Goal: Information Seeking & Learning: Check status

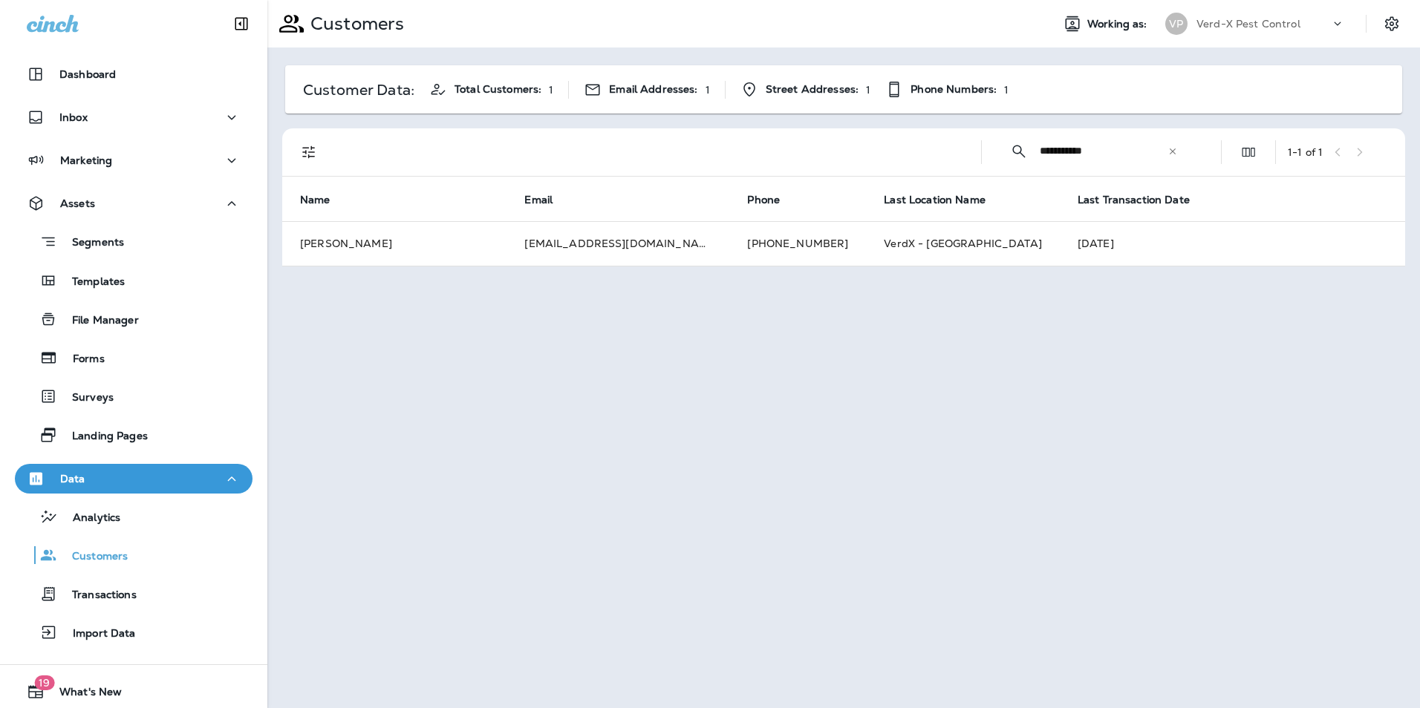
scroll to position [42, 0]
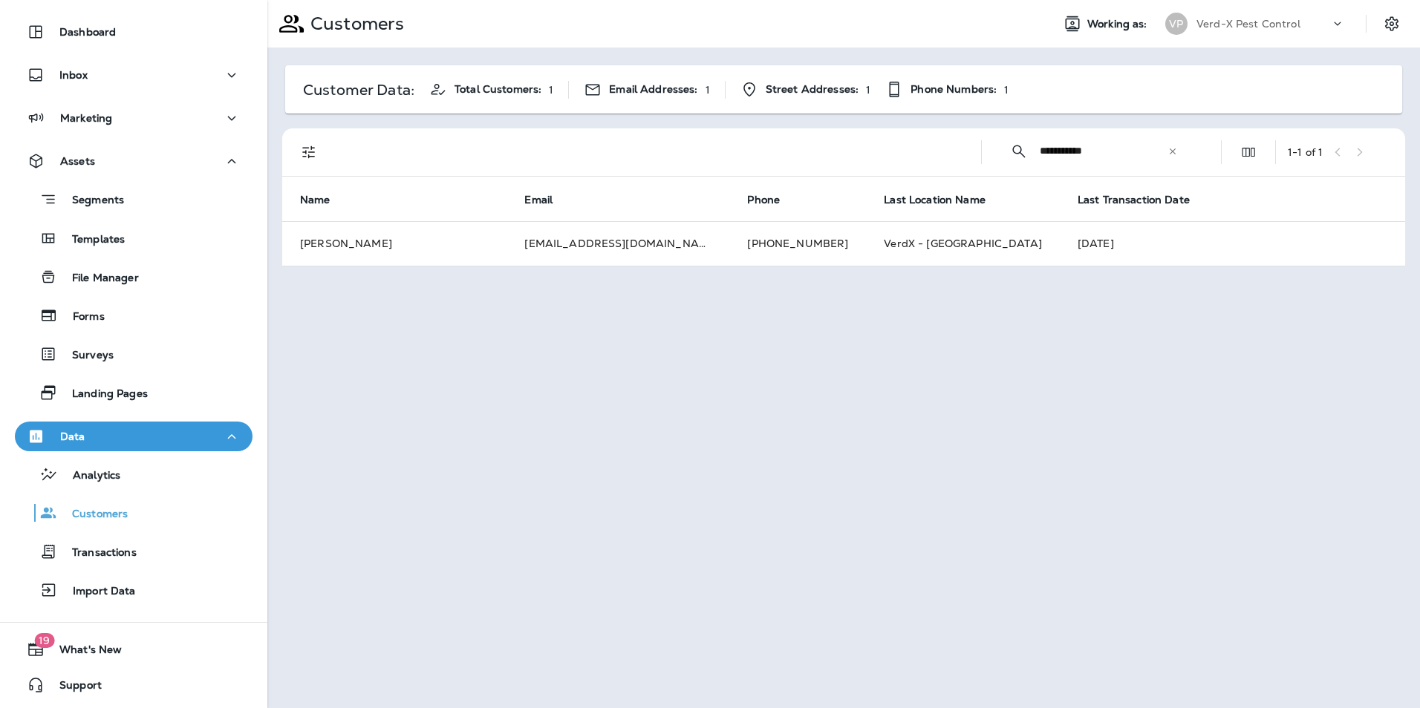
click at [1168, 148] on icon at bounding box center [1172, 151] width 10 height 10
click at [1093, 157] on input "text" at bounding box center [1117, 150] width 154 height 39
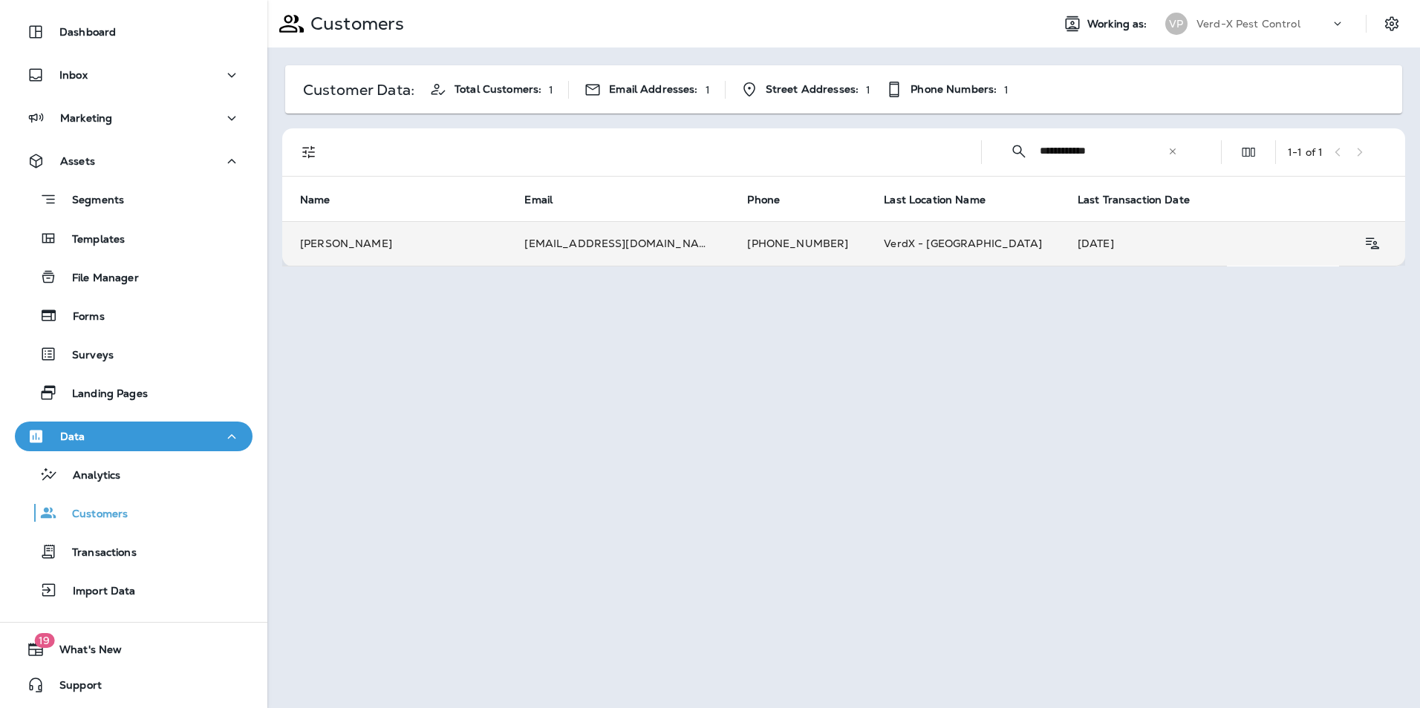
click at [603, 250] on td "[EMAIL_ADDRESS][DOMAIN_NAME]" at bounding box center [617, 243] width 223 height 45
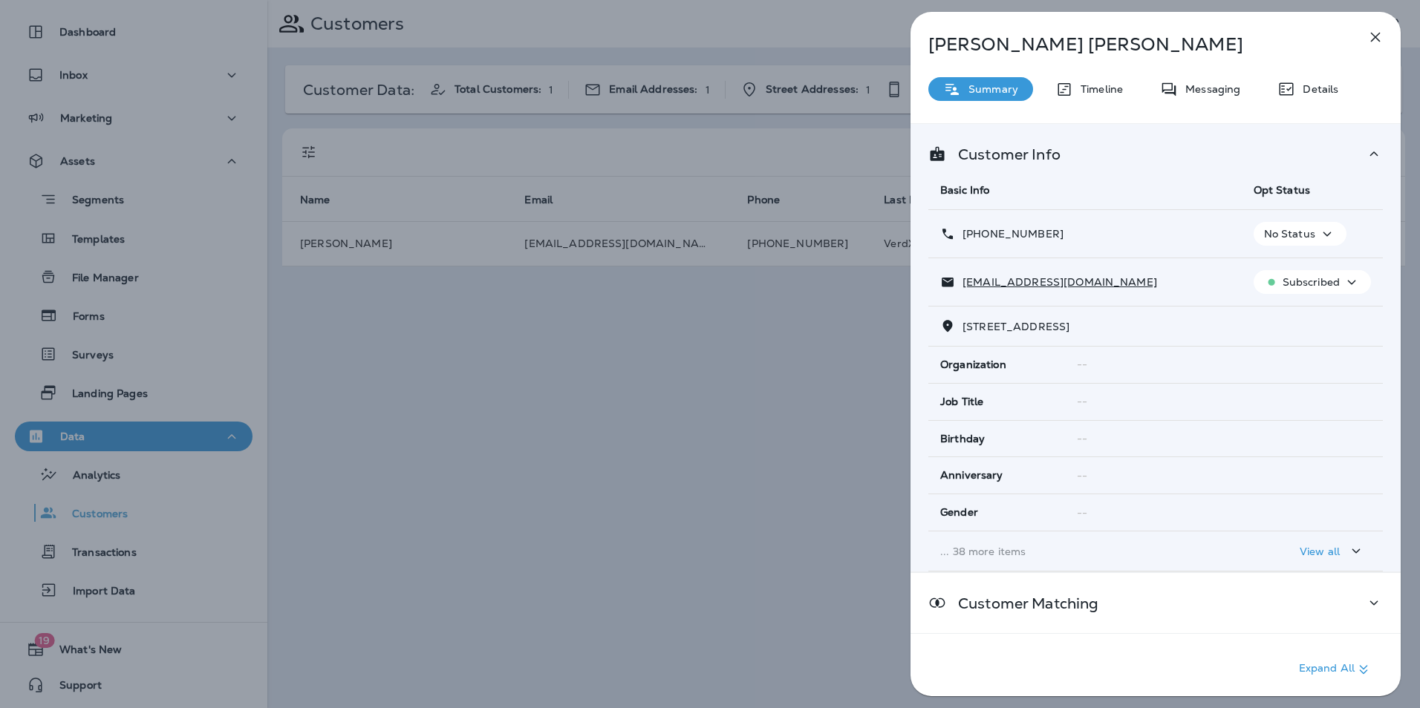
click at [1210, 100] on div "Messaging" at bounding box center [1200, 89] width 110 height 24
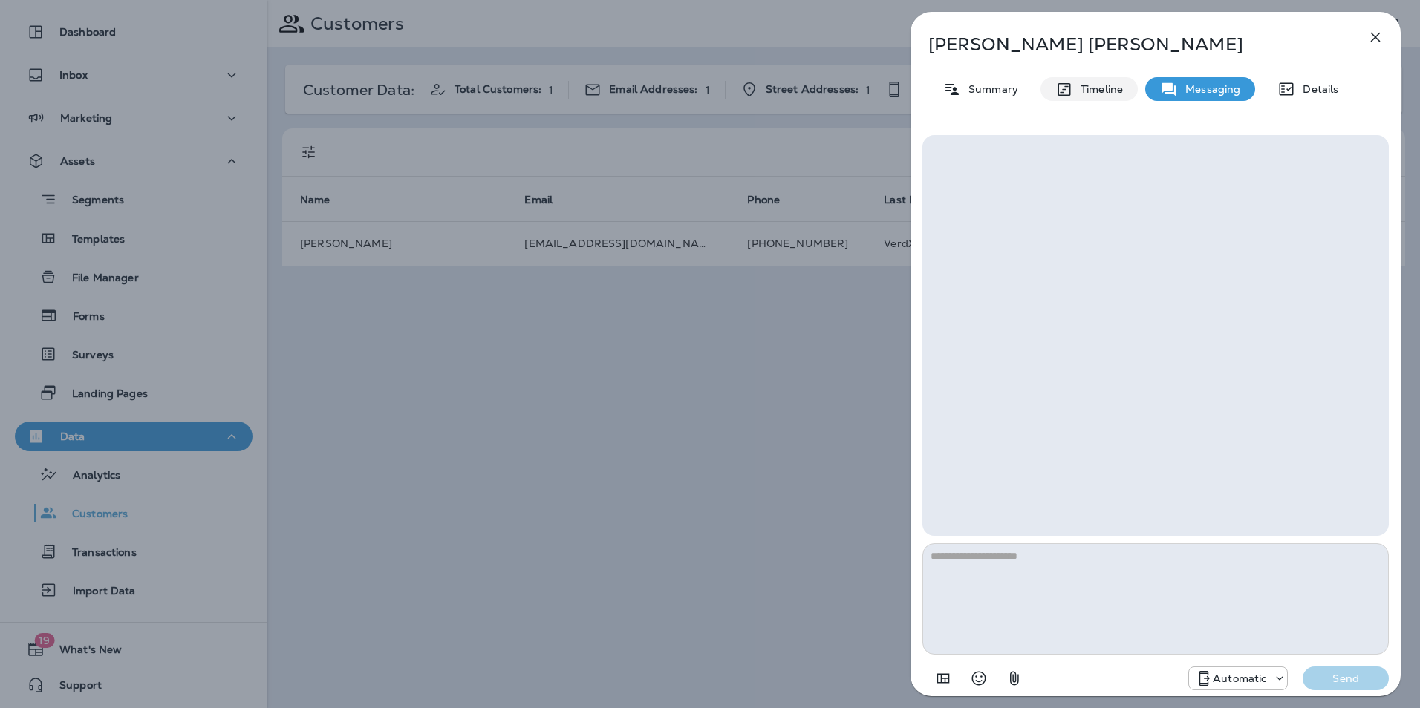
click at [1124, 100] on div "Timeline" at bounding box center [1088, 89] width 97 height 24
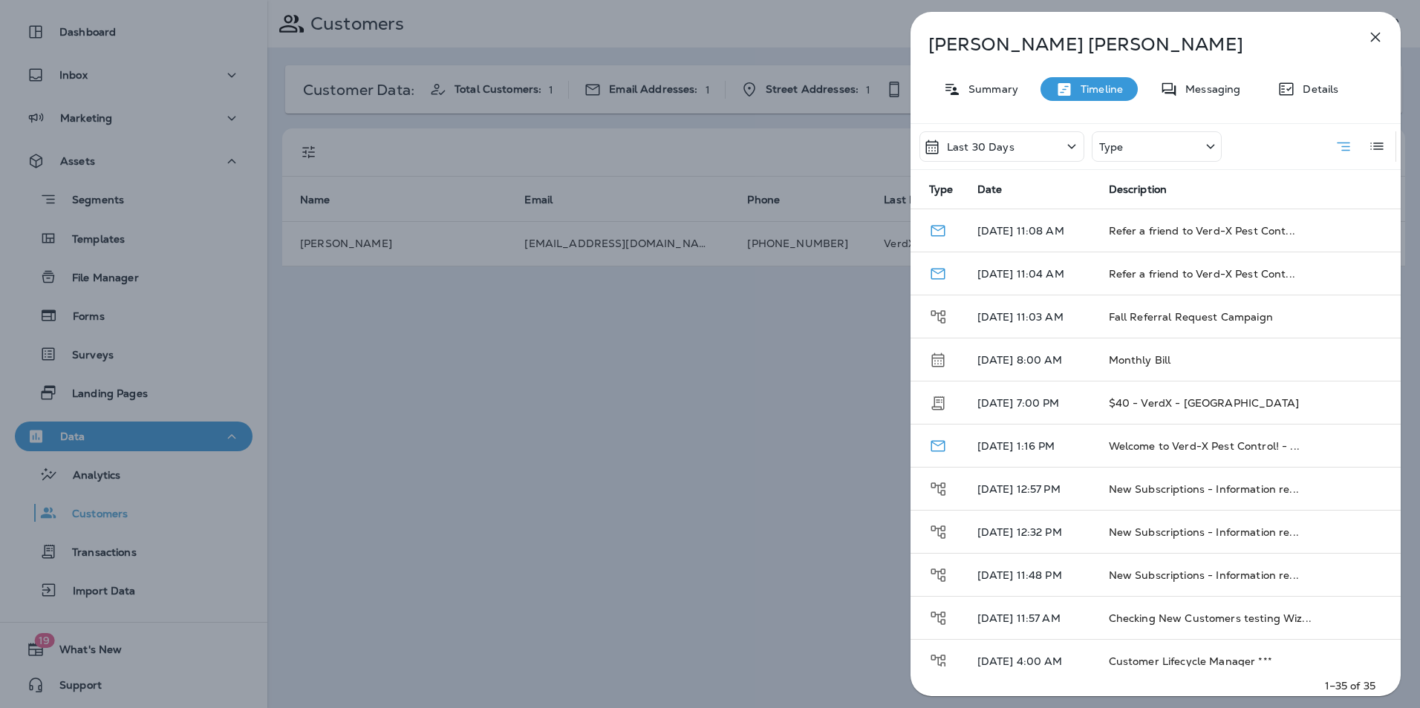
click at [1157, 156] on div "Type" at bounding box center [1157, 146] width 130 height 30
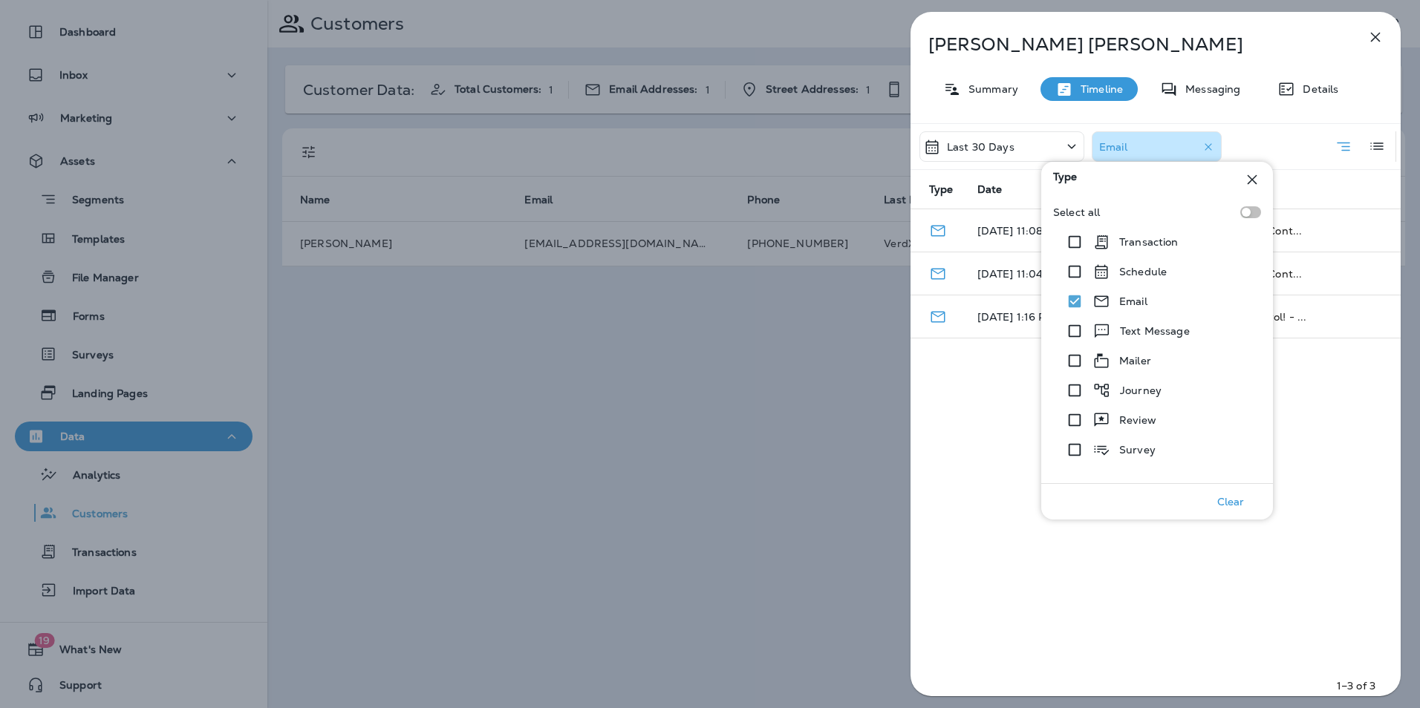
click at [1358, 530] on div "Last 30 Days Email Type Date Description [DATE] 11:08 AM Refer a friend to Verd…" at bounding box center [1155, 414] width 490 height 582
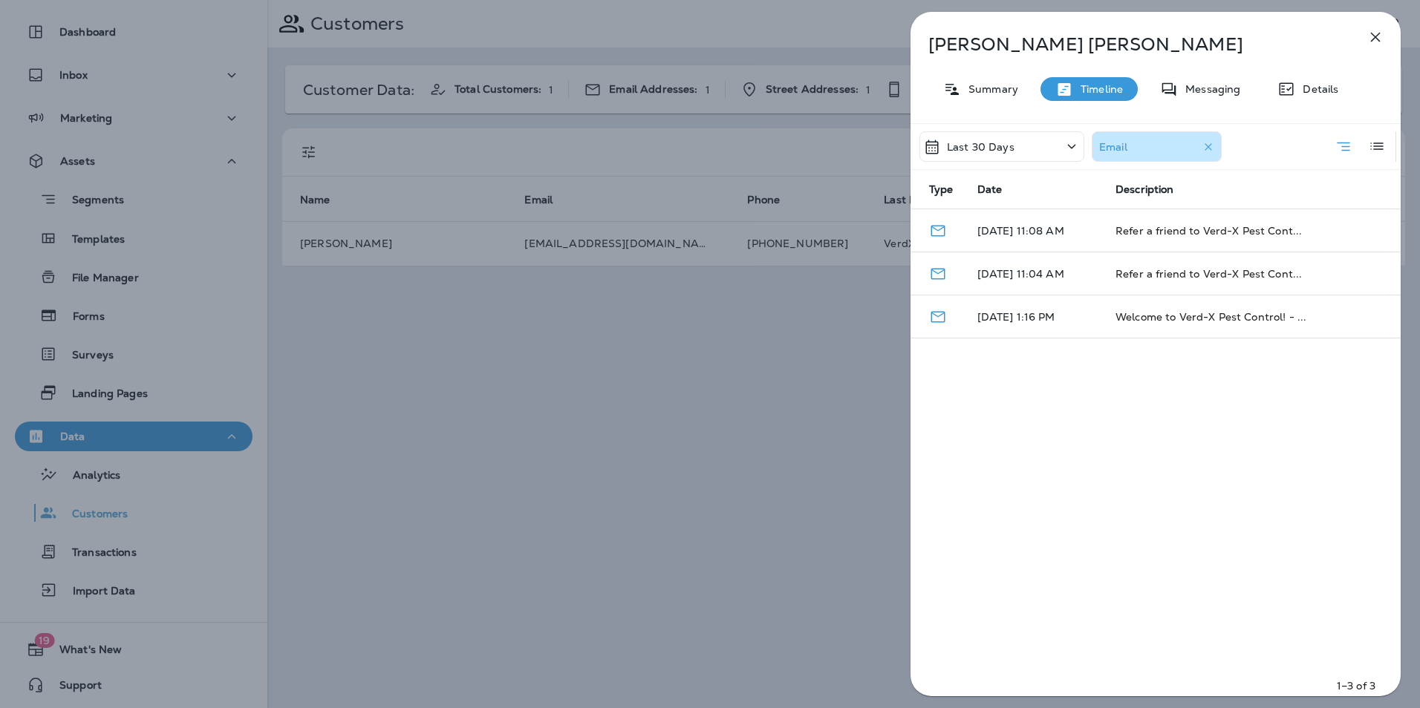
click at [1368, 39] on icon "button" at bounding box center [1375, 37] width 18 height 18
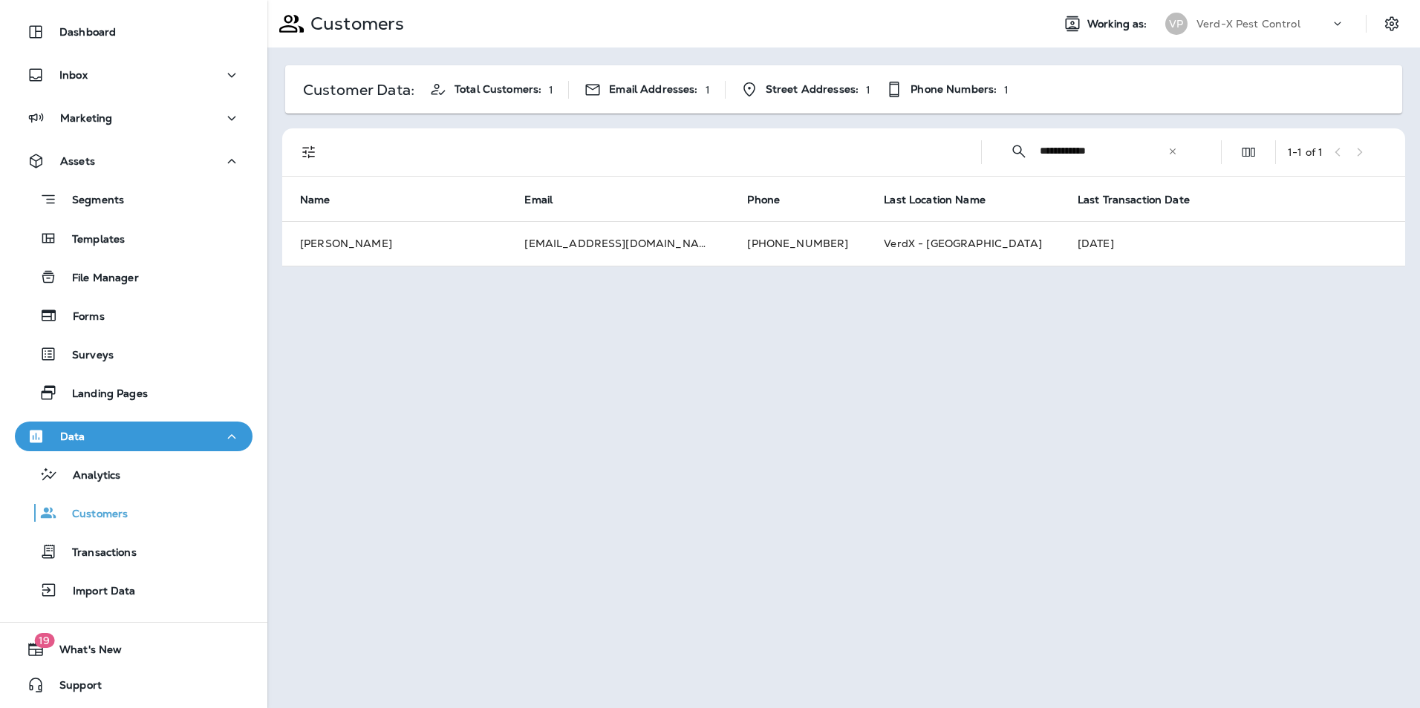
drag, startPoint x: 1138, startPoint y: 149, endPoint x: 864, endPoint y: 169, distance: 274.8
click at [869, 169] on div "**********" at bounding box center [846, 152] width 1105 height 48
type input "**********"
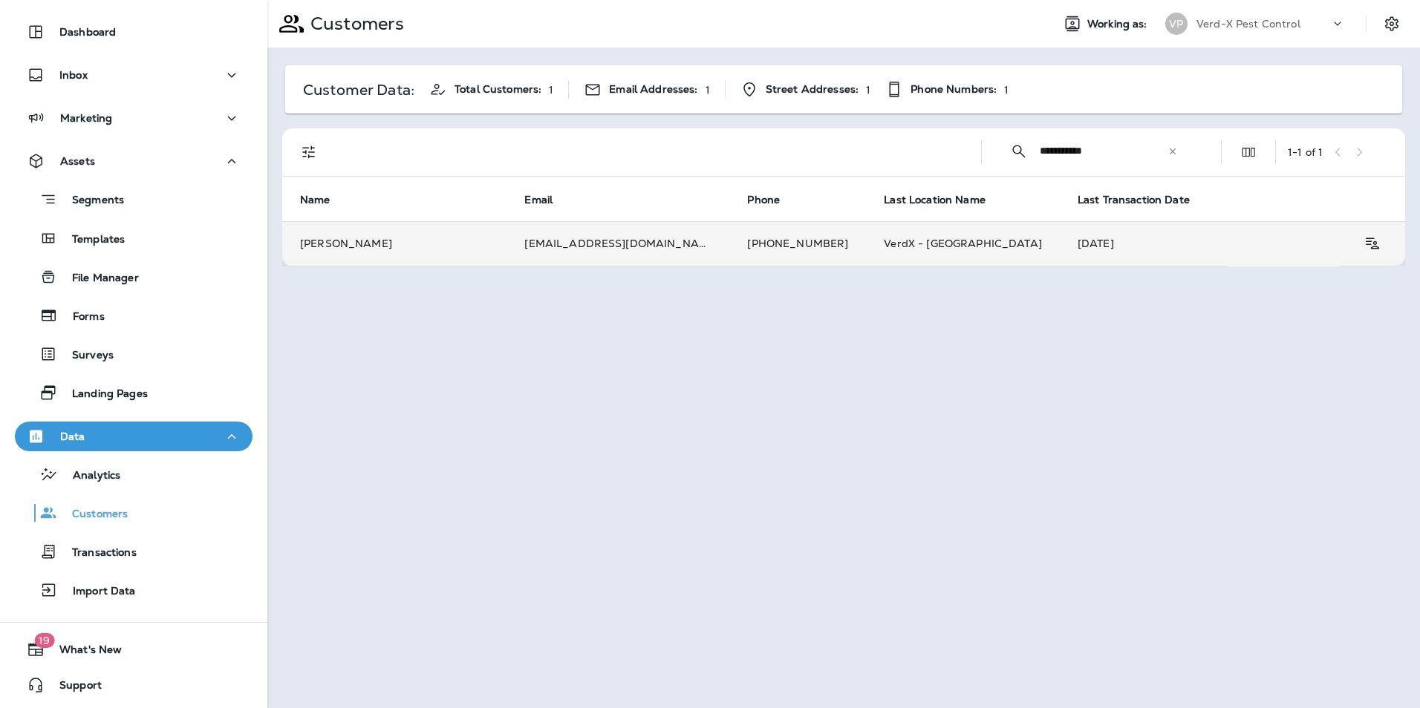
click at [535, 244] on td "[EMAIL_ADDRESS][DOMAIN_NAME]" at bounding box center [617, 243] width 223 height 45
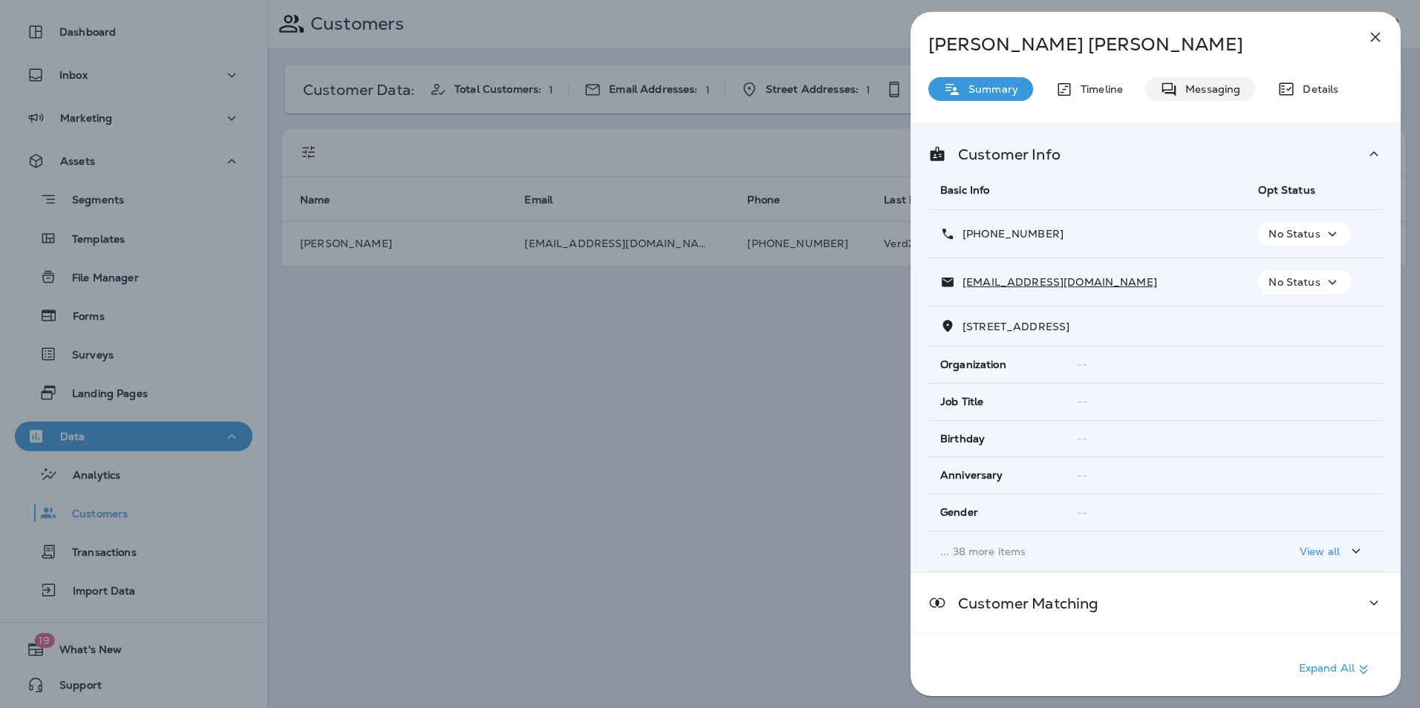
click at [1205, 86] on p "Messaging" at bounding box center [1209, 89] width 62 height 12
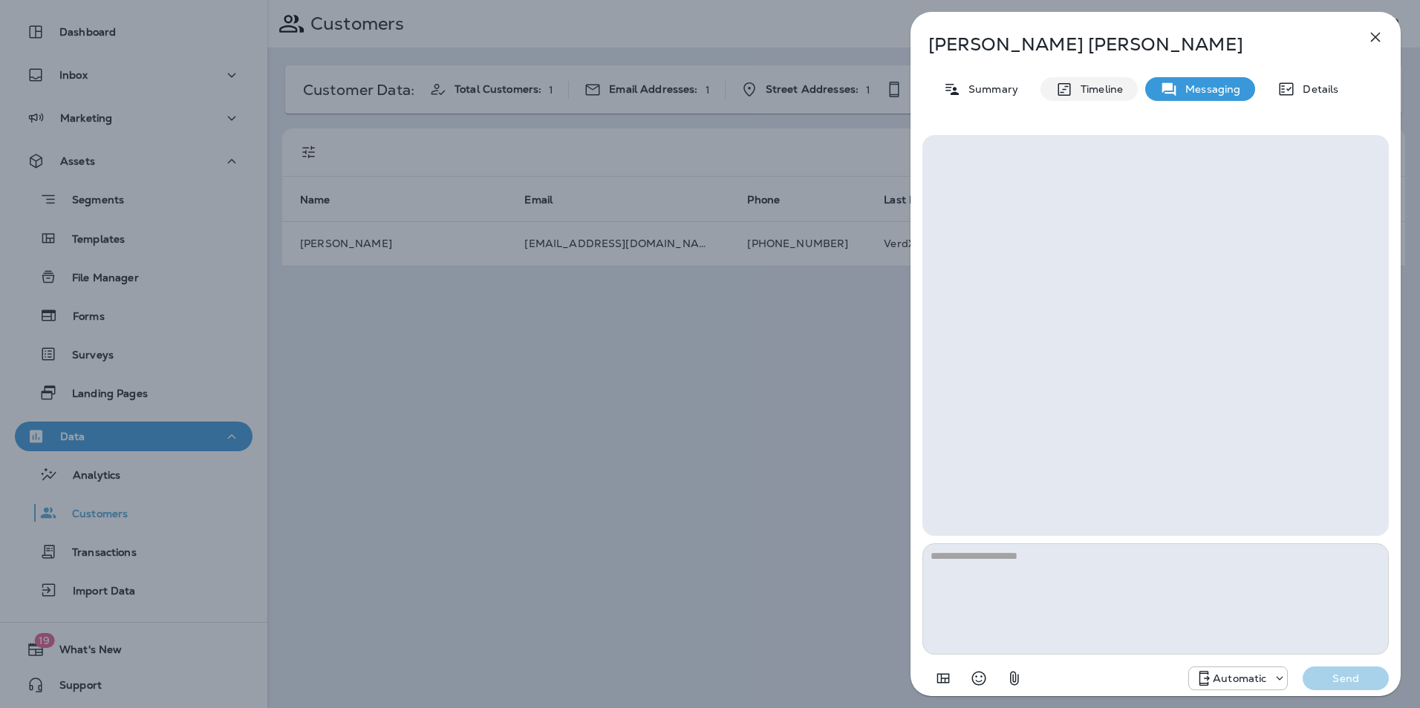
click at [1090, 95] on p "Timeline" at bounding box center [1098, 89] width 50 height 12
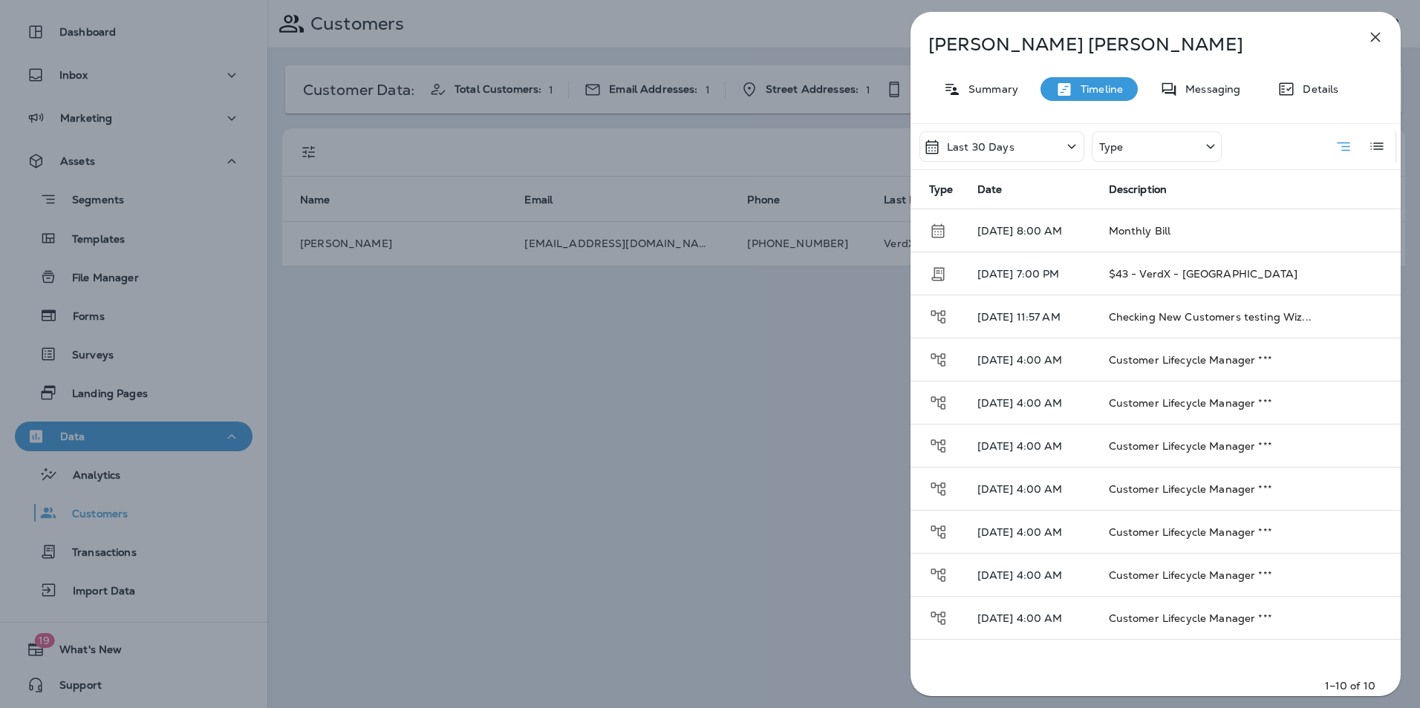
click at [1377, 41] on icon "button" at bounding box center [1375, 37] width 18 height 18
